Goal: Task Accomplishment & Management: Complete application form

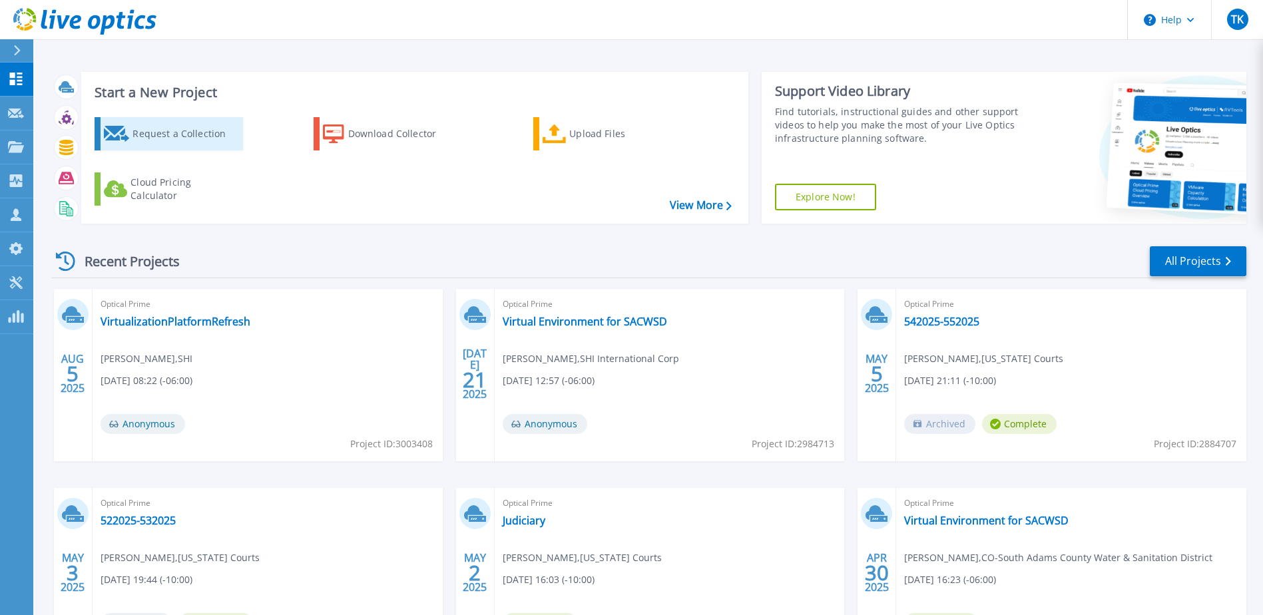
click at [169, 135] on div "Request a Collection" at bounding box center [186, 134] width 107 height 27
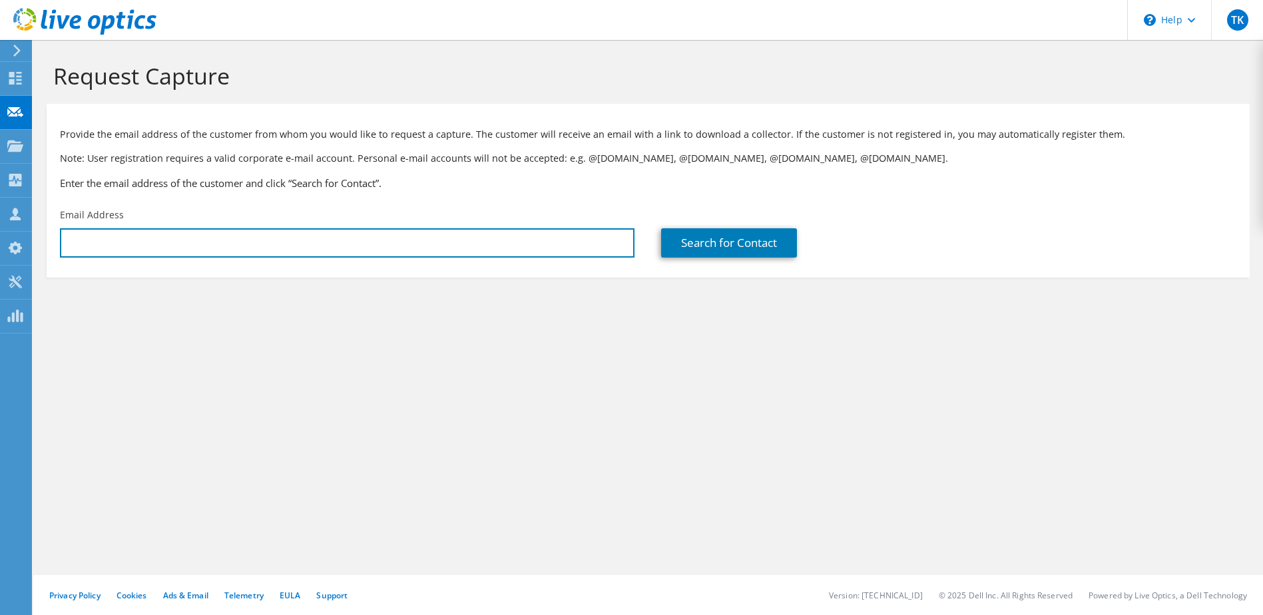
type input "[EMAIL_ADDRESS][DOMAIN_NAME]"
drag, startPoint x: 200, startPoint y: 245, endPoint x: 57, endPoint y: 252, distance: 143.4
click at [57, 252] on div "Email Address [EMAIL_ADDRESS][DOMAIN_NAME]" at bounding box center [347, 233] width 601 height 63
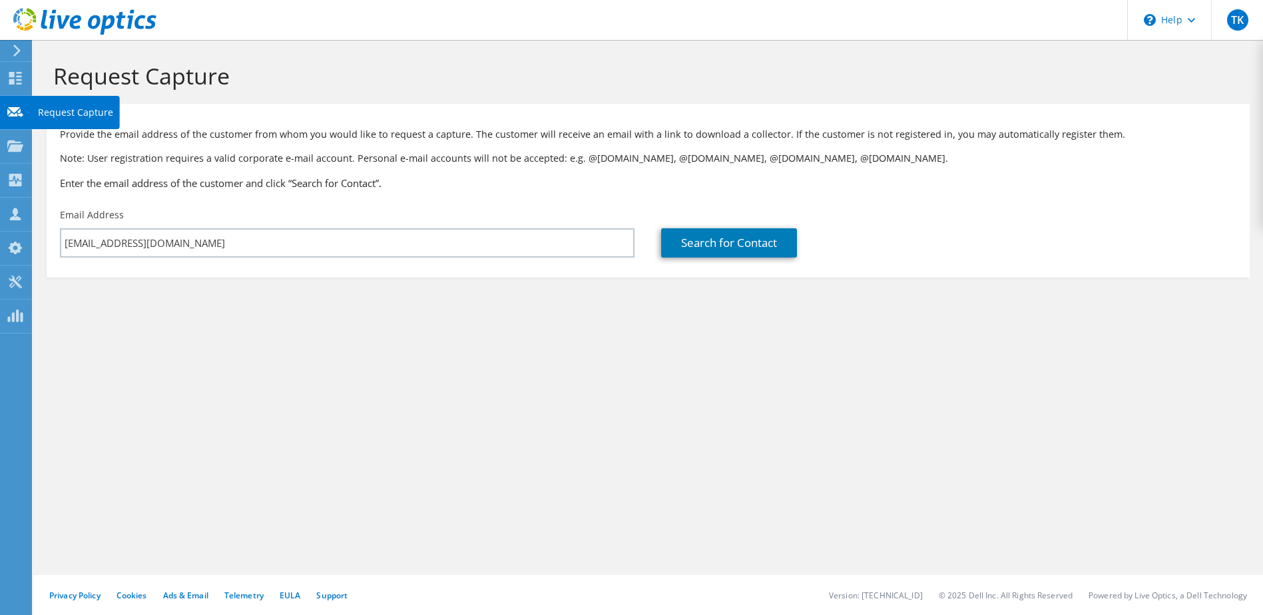
click at [12, 106] on icon at bounding box center [15, 112] width 16 height 13
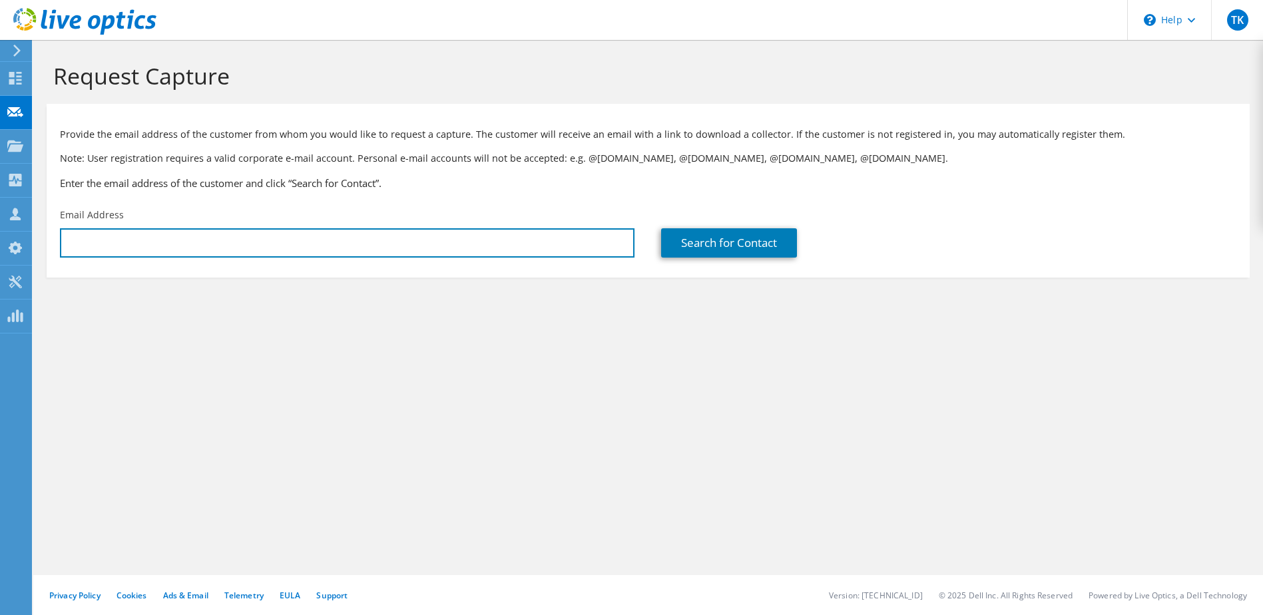
type input "[EMAIL_ADDRESS][DOMAIN_NAME]"
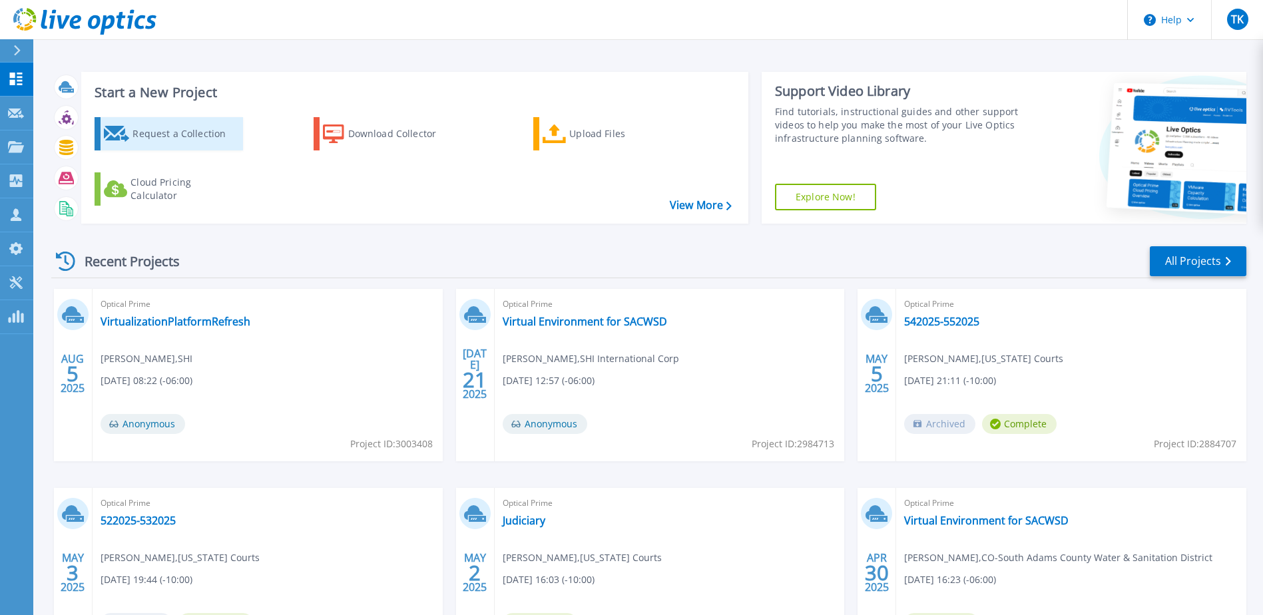
click at [182, 135] on div "Request a Collection" at bounding box center [186, 134] width 107 height 27
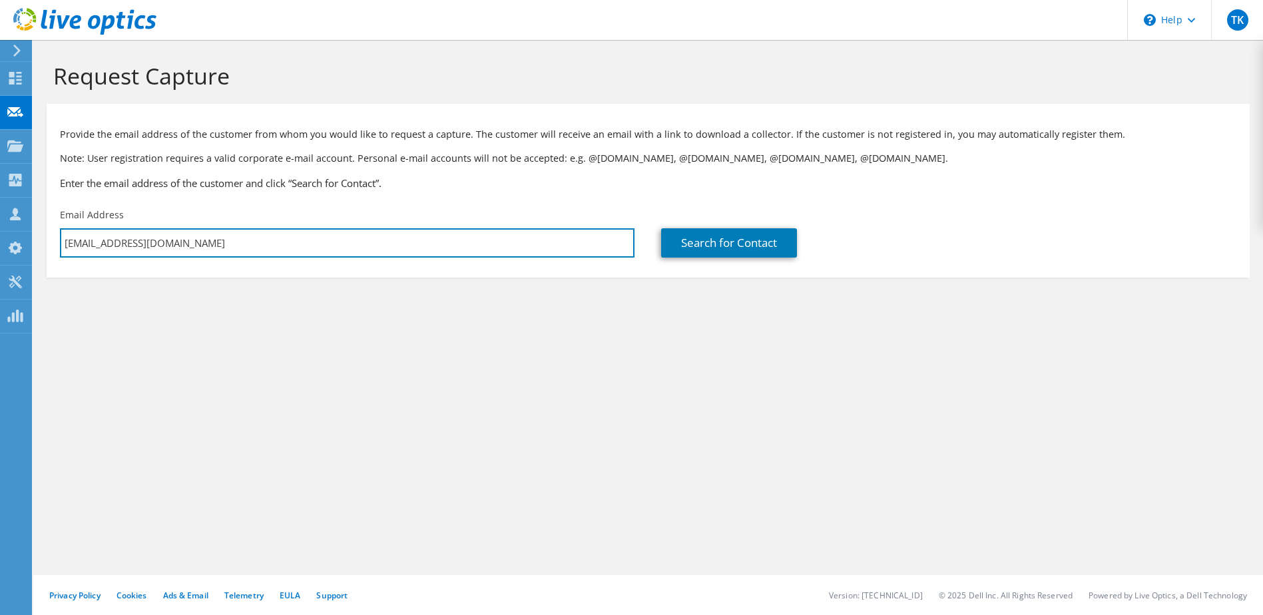
drag, startPoint x: 174, startPoint y: 242, endPoint x: 42, endPoint y: 244, distance: 131.9
click at [42, 244] on section "Request Capture Provide the email address of the customer from whom you would l…" at bounding box center [648, 192] width 1230 height 304
type input "g"
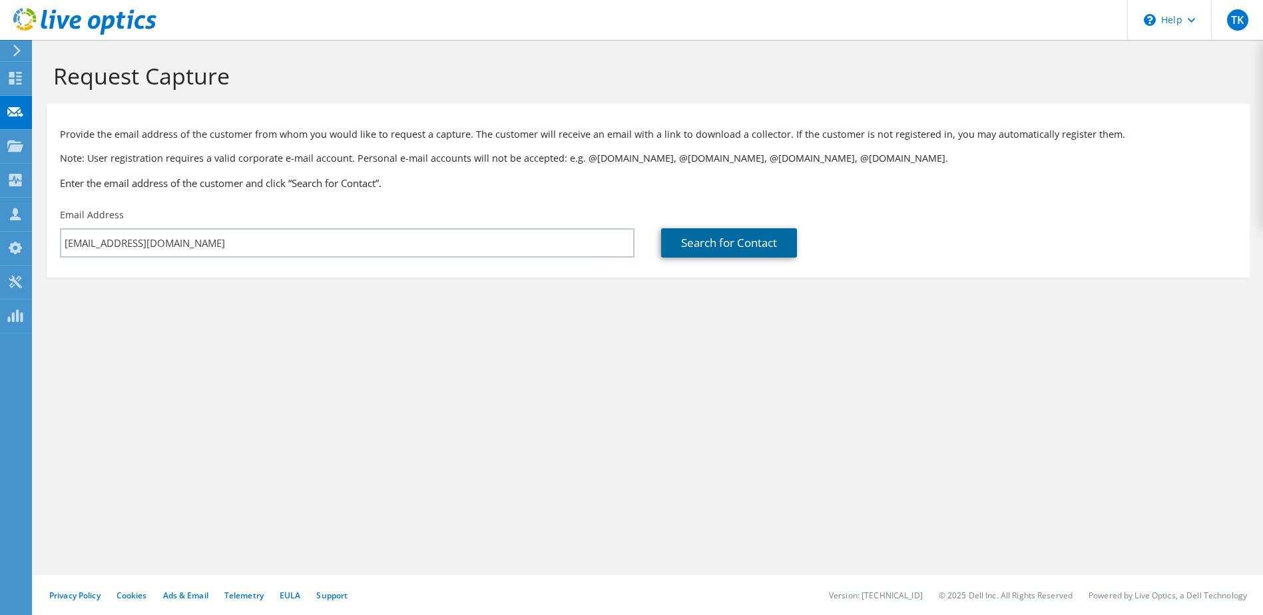
click at [690, 236] on link "Search for Contact" at bounding box center [729, 242] width 136 height 29
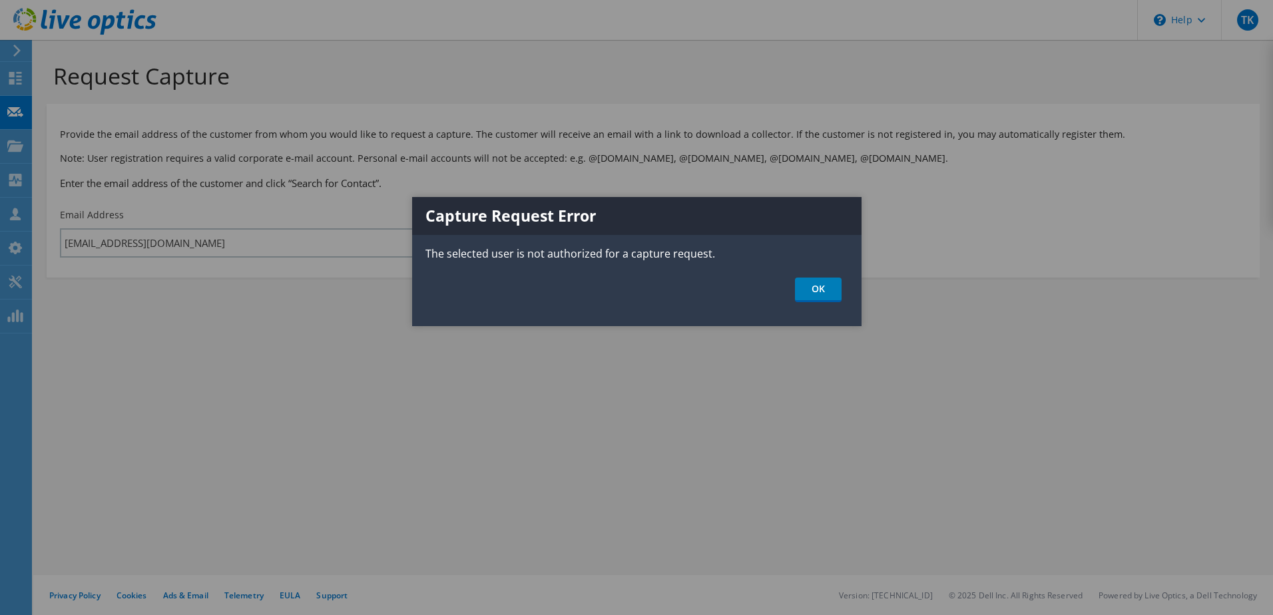
click at [794, 292] on ul "OK" at bounding box center [637, 290] width 450 height 25
click at [794, 286] on ul "OK" at bounding box center [637, 290] width 450 height 25
click at [810, 288] on link "OK" at bounding box center [818, 290] width 47 height 25
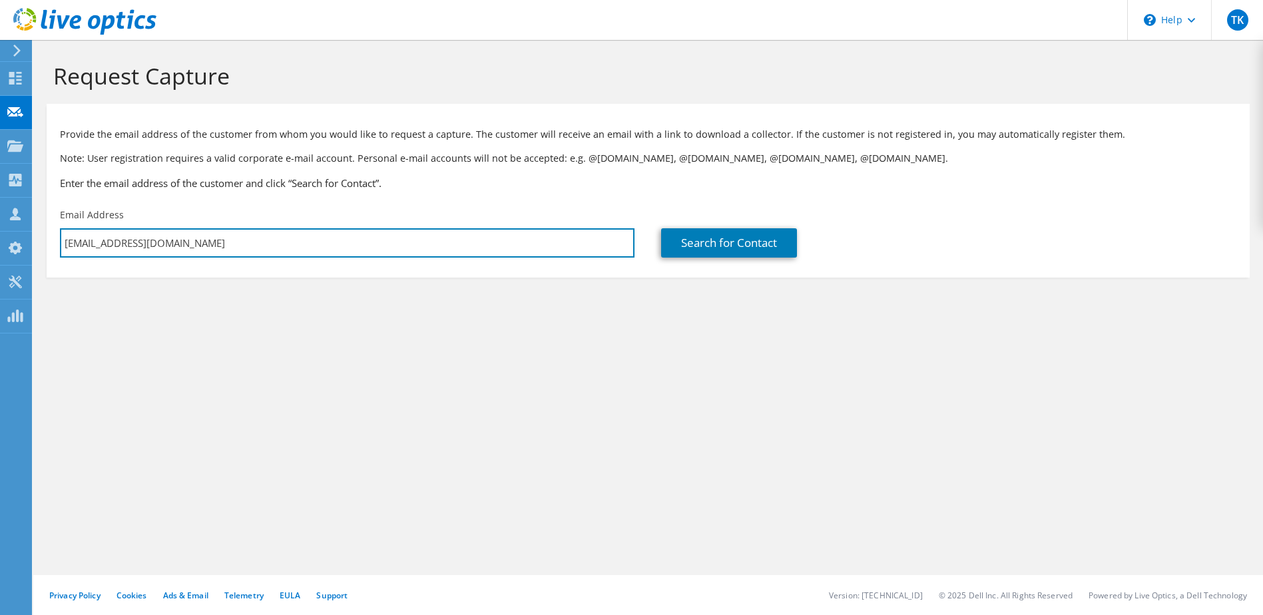
drag, startPoint x: 174, startPoint y: 244, endPoint x: 58, endPoint y: 242, distance: 115.9
click at [58, 242] on div "Email Address Tim_Kazsuk@shi.com" at bounding box center [347, 233] width 601 height 63
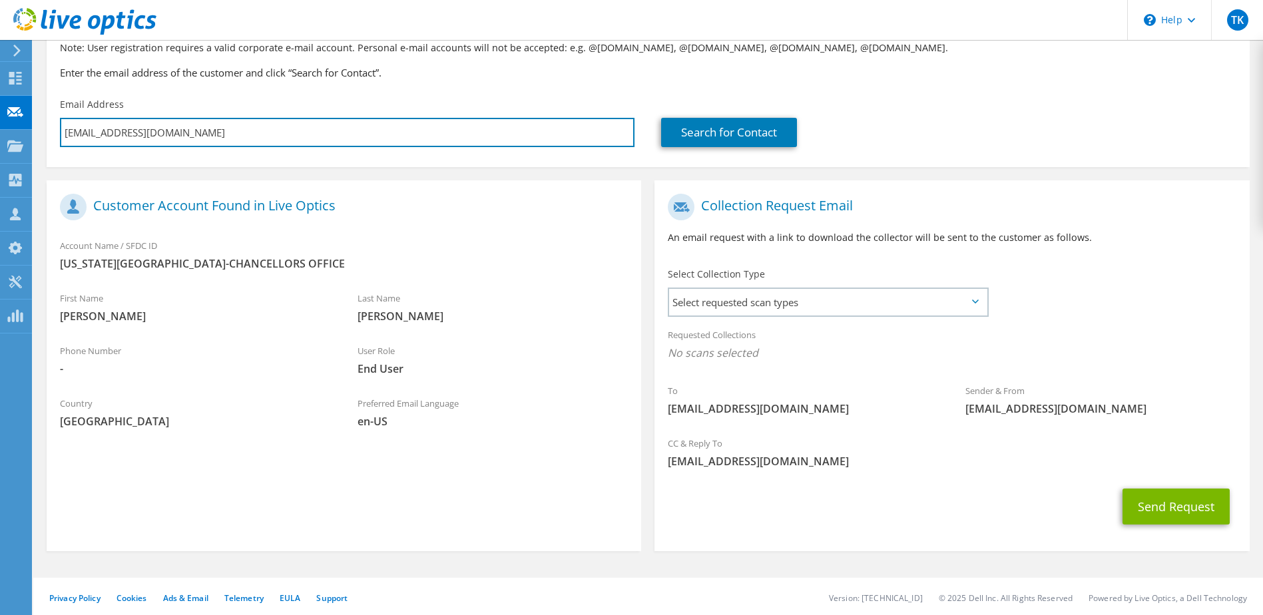
scroll to position [113, 0]
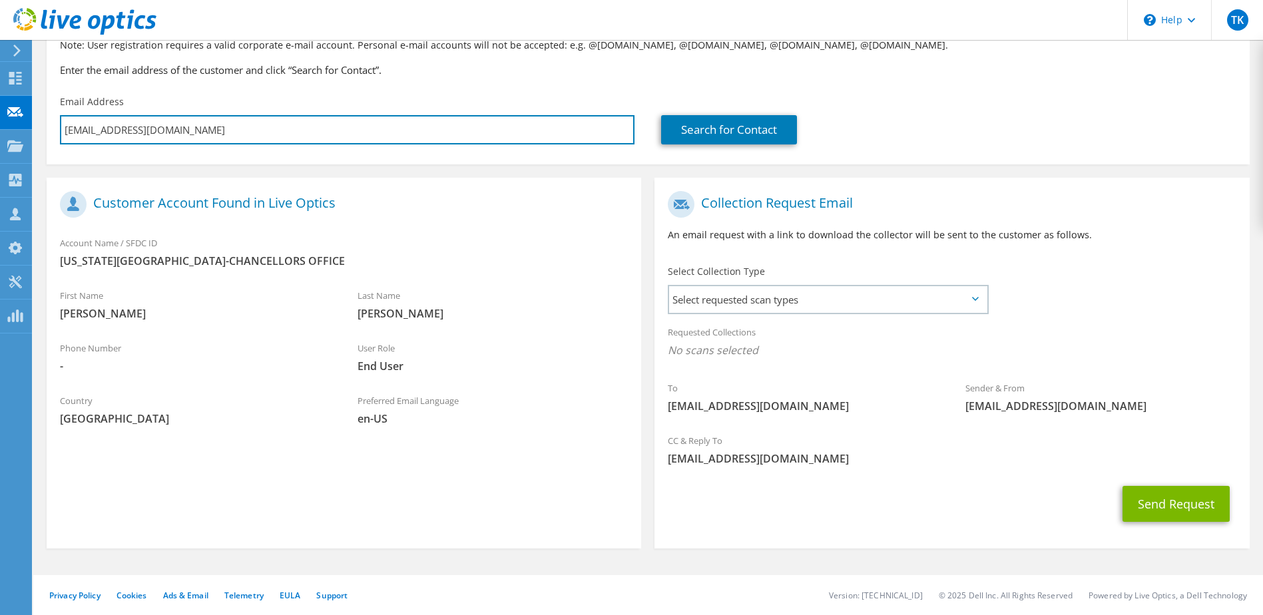
type input "glucia@calstate.edu"
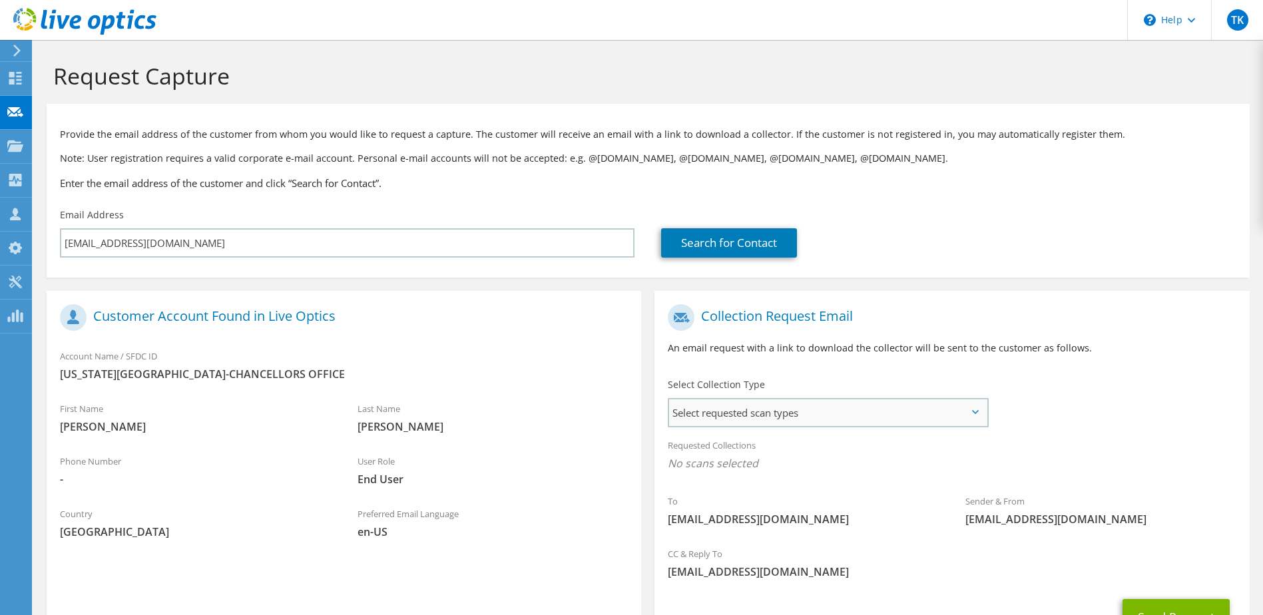
click at [978, 414] on icon at bounding box center [975, 412] width 7 height 4
click at [976, 413] on icon at bounding box center [975, 412] width 7 height 4
click at [974, 414] on icon at bounding box center [975, 412] width 7 height 4
click at [876, 422] on span "Select requested scan types" at bounding box center [827, 413] width 317 height 27
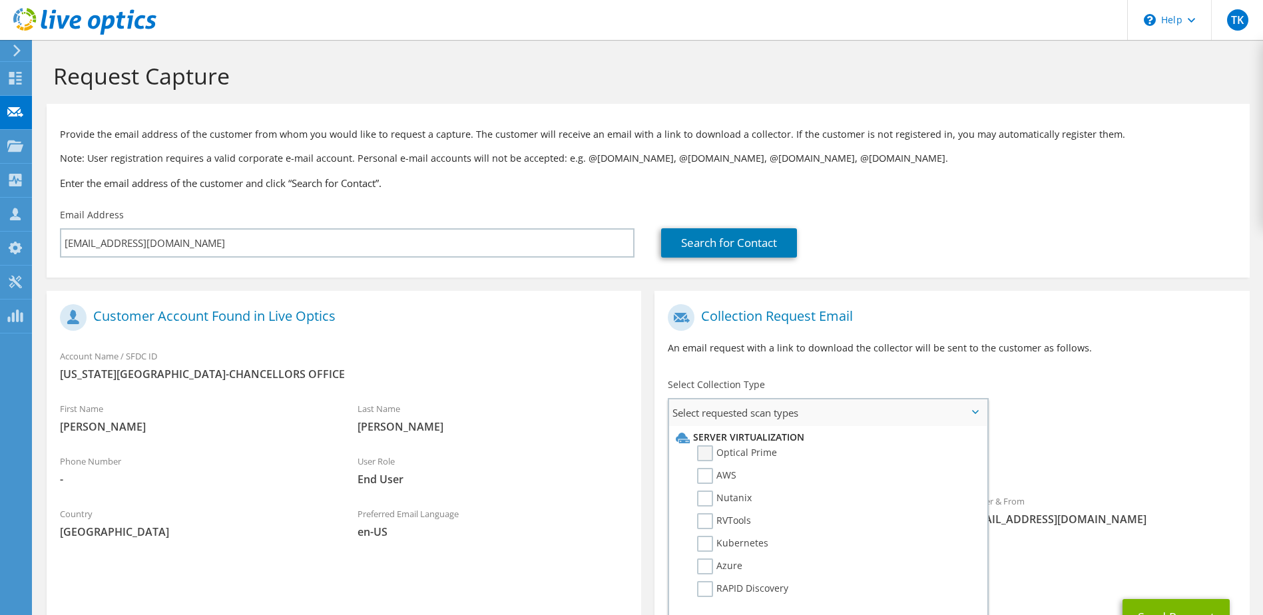
click at [732, 457] on label "Optical Prime" at bounding box center [737, 454] width 80 height 16
click at [0, 0] on input "Optical Prime" at bounding box center [0, 0] width 0 height 0
click at [974, 415] on span "Select requested scan types" at bounding box center [827, 413] width 317 height 27
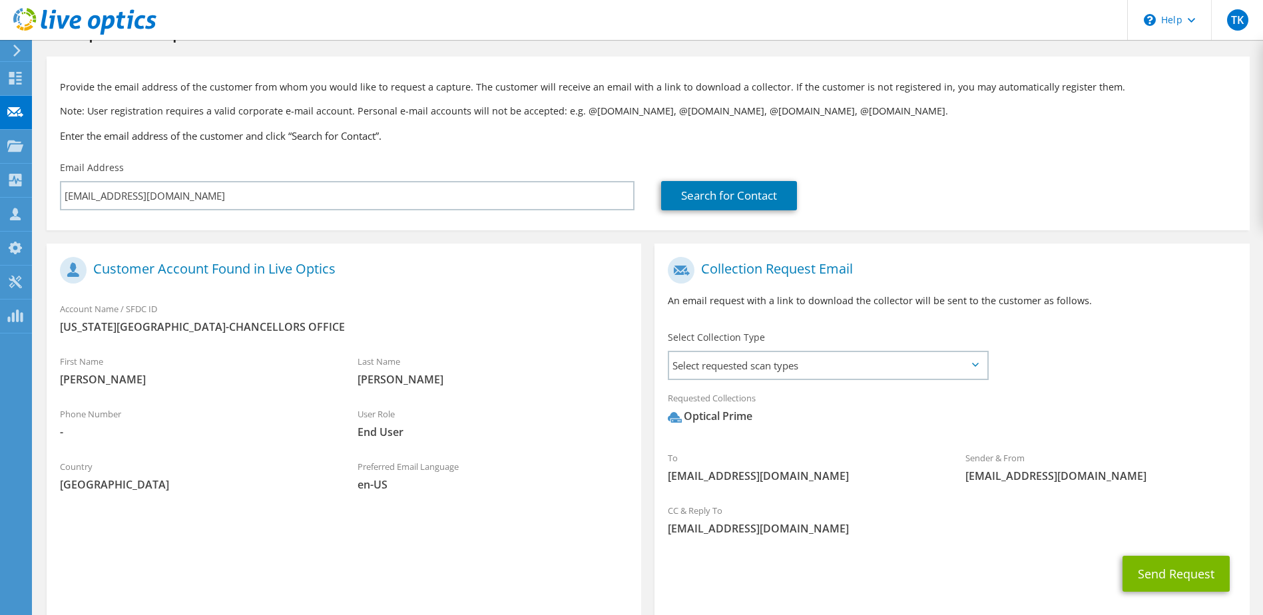
scroll to position [67, 0]
